Goal: Information Seeking & Learning: Find specific fact

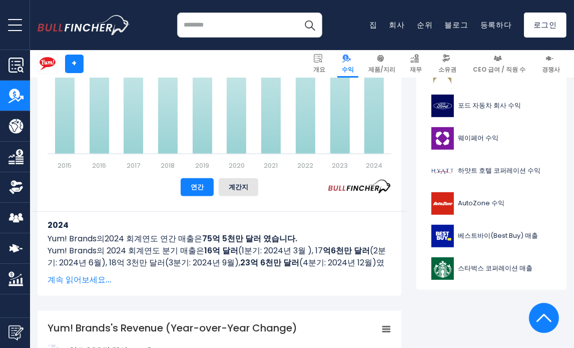
scroll to position [400, 0]
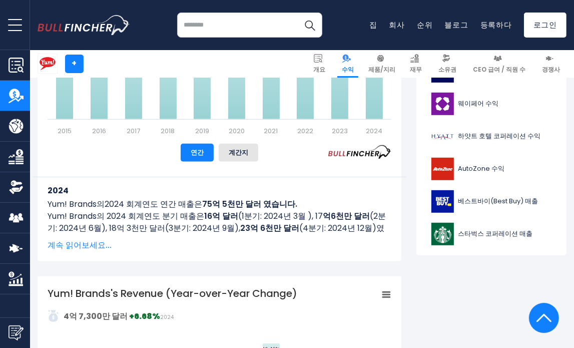
click at [101, 246] on font "계속 읽어보세요..." at bounding box center [80, 245] width 64 height 12
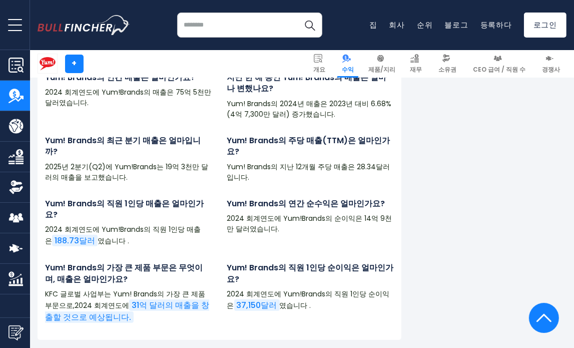
scroll to position [3103, 0]
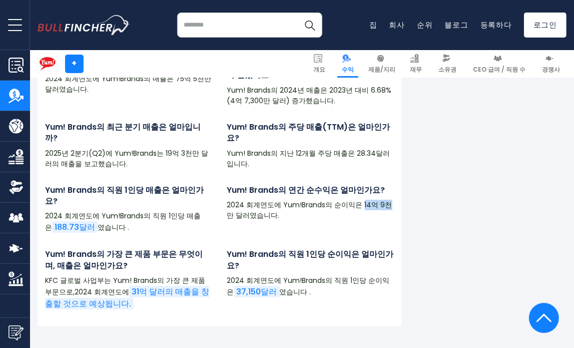
drag, startPoint x: 358, startPoint y: 241, endPoint x: 383, endPoint y: 244, distance: 25.2
click at [383, 220] on font "2024 회계연도에 Yum!Brands의 순이익은 14억 9천만 달러였습니다." at bounding box center [309, 210] width 165 height 21
click at [358, 221] on p "2024 회계연도에 Yum!Brands의 순이익은 14억 9천만 달러였습니다." at bounding box center [310, 210] width 167 height 21
drag, startPoint x: 358, startPoint y: 241, endPoint x: 239, endPoint y: 260, distance: 120.1
click at [239, 242] on div "Yum! Brands의 연간 순수익은 얼마인가요? 2024 회계연도에 Yum!Brands의 순이익은 14억 9천만 달러였습니다." at bounding box center [311, 213] width 182 height 57
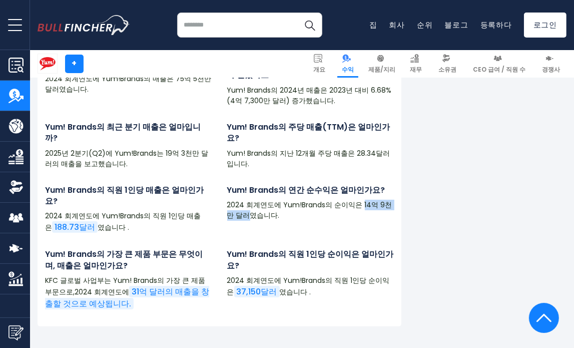
copy font "14억 9천만 달러"
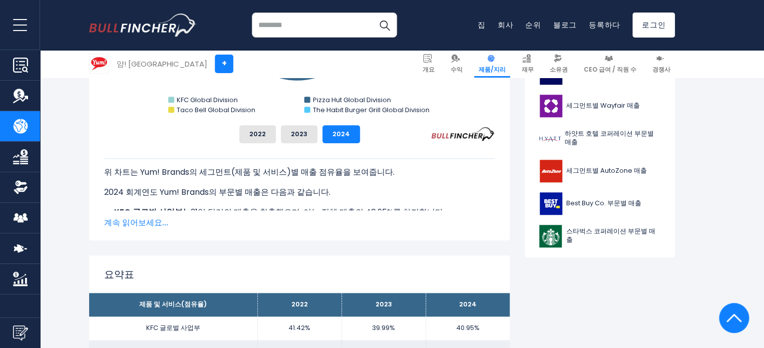
scroll to position [450, 0]
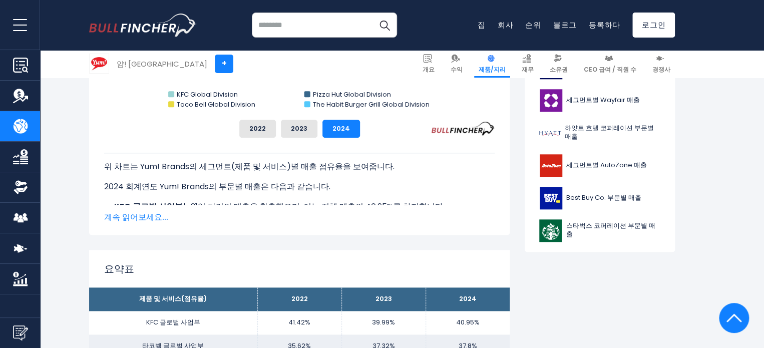
click at [156, 216] on font "계속 읽어보세요..." at bounding box center [136, 217] width 64 height 12
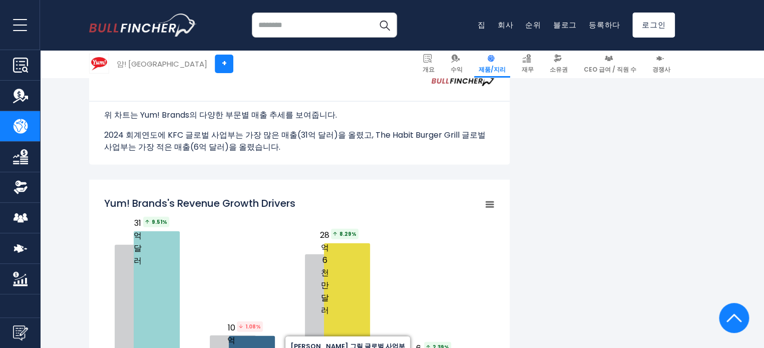
scroll to position [1101, 0]
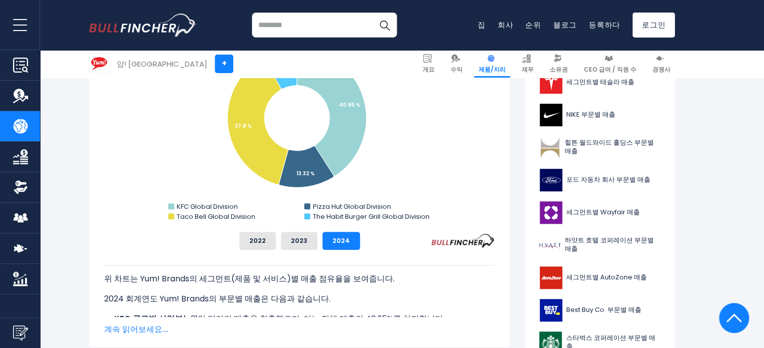
scroll to position [400, 0]
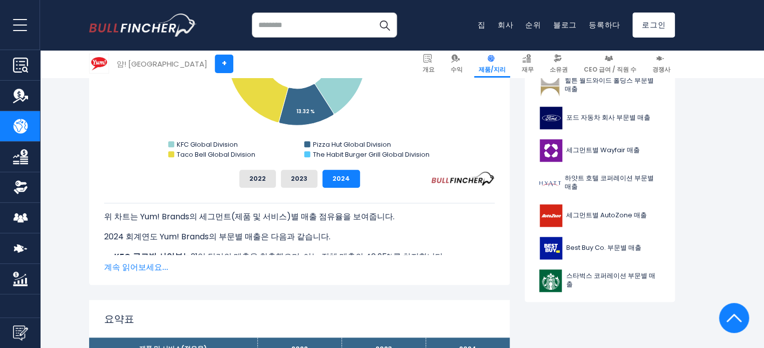
click at [132, 265] on font "계속 읽어보세요..." at bounding box center [136, 267] width 64 height 12
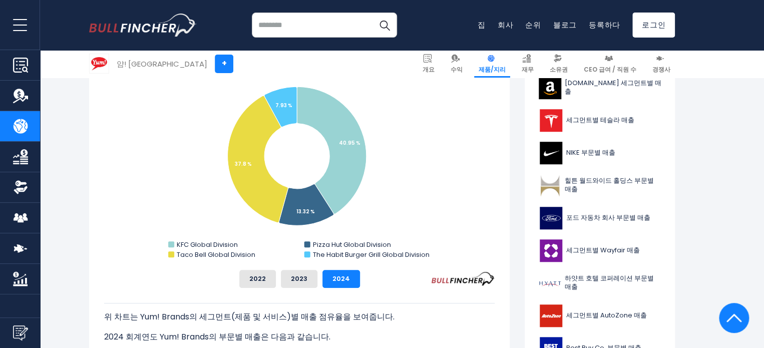
scroll to position [350, 0]
